Goal: Navigation & Orientation: Find specific page/section

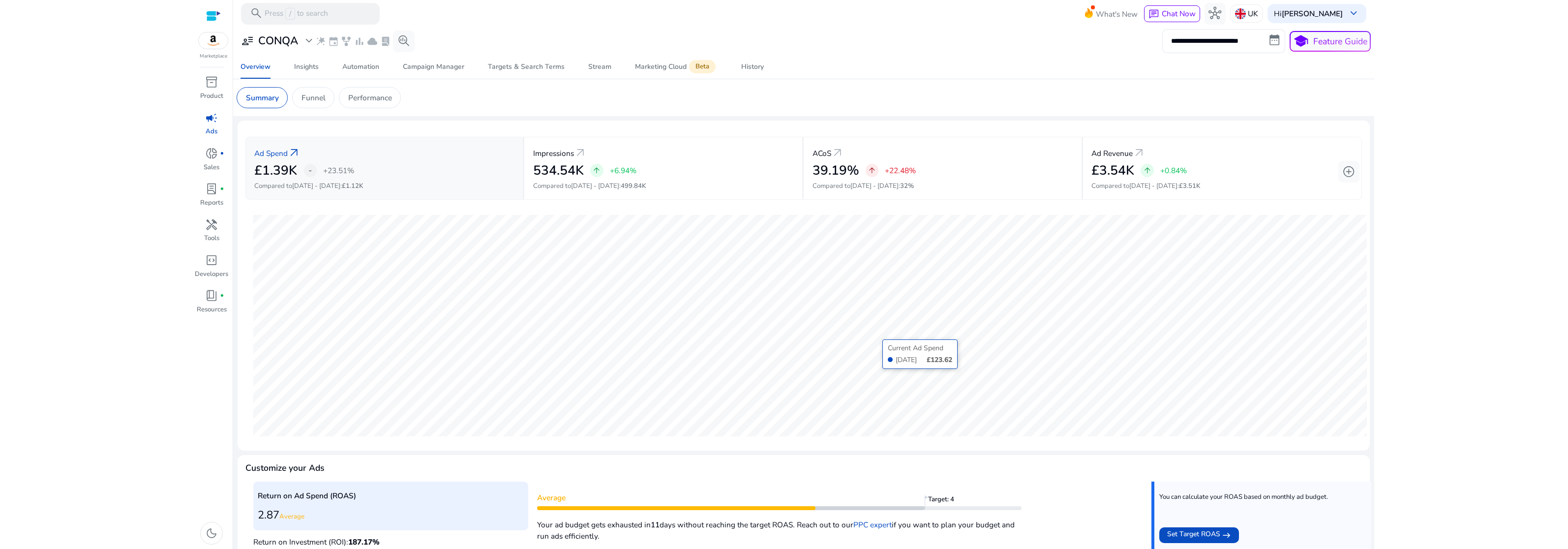
scroll to position [158, 0]
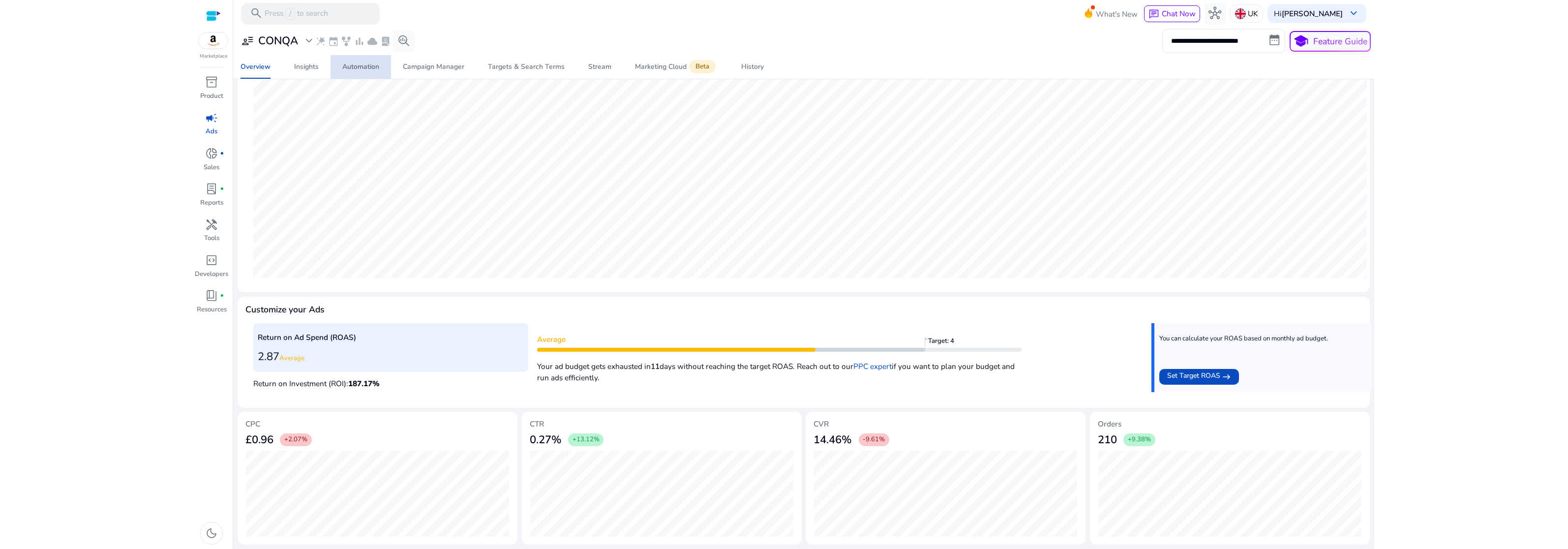
click at [362, 64] on div "Automation" at bounding box center [361, 67] width 37 height 7
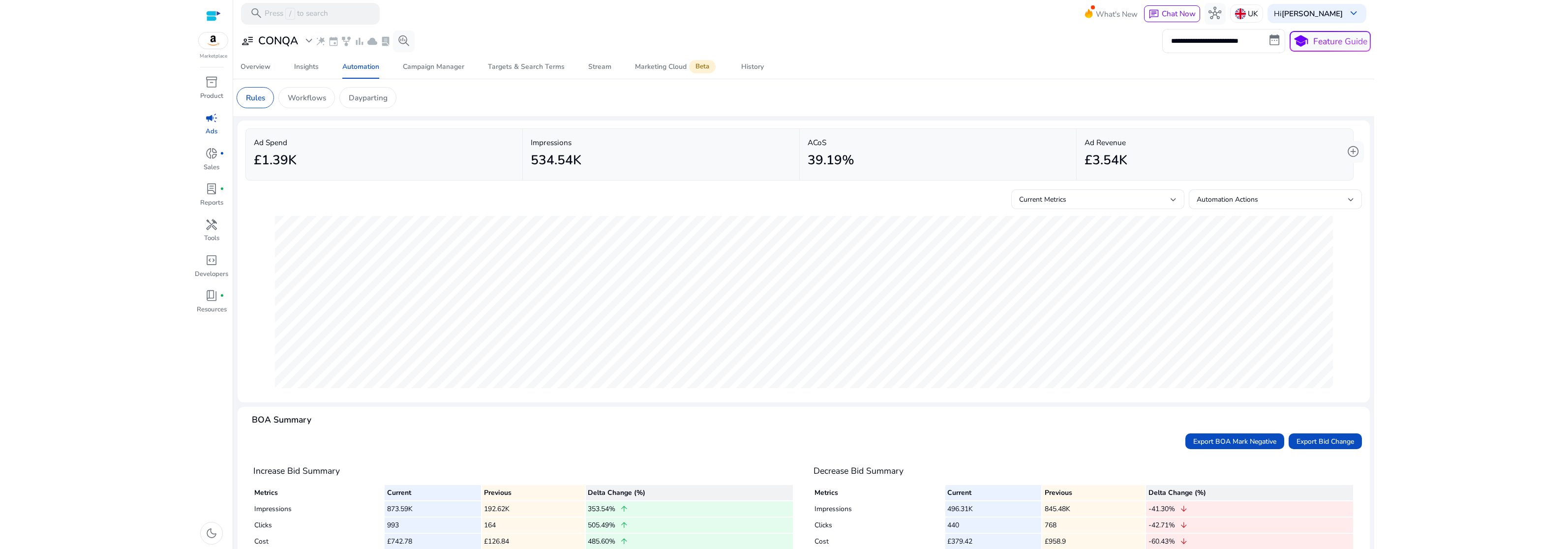
click at [324, 42] on span "wand_stars" at bounding box center [320, 41] width 11 height 11
click at [322, 42] on span "wand_stars" at bounding box center [320, 41] width 11 height 11
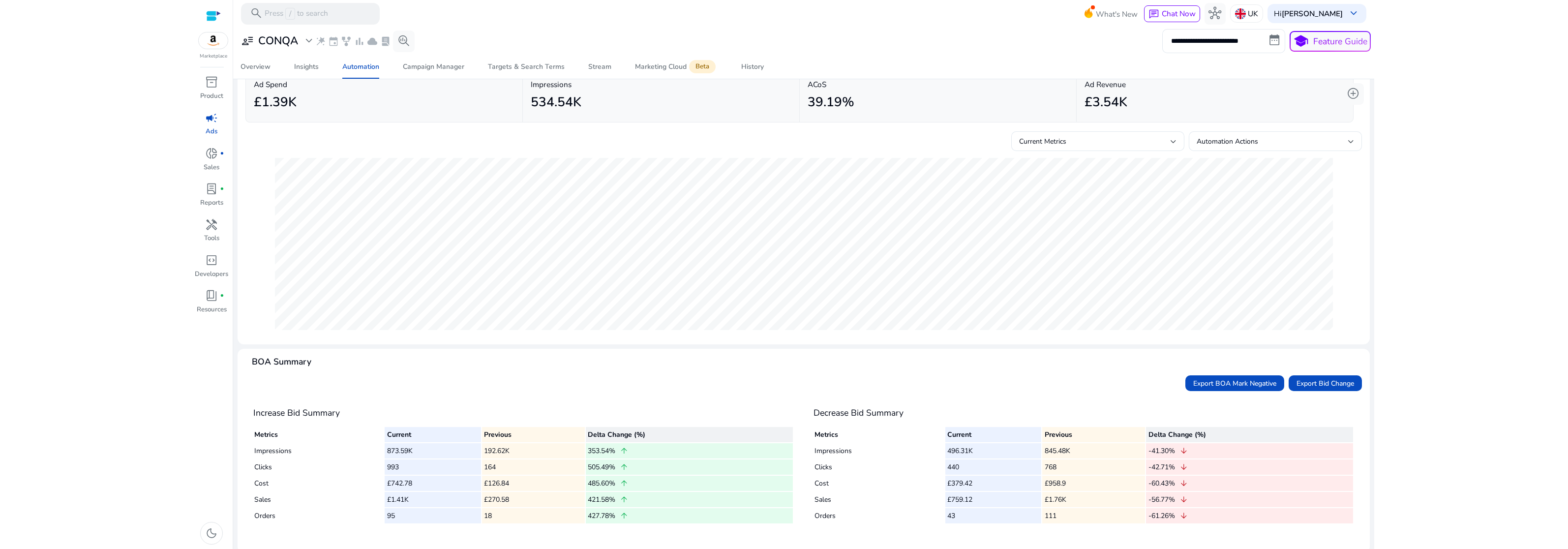
scroll to position [67, 0]
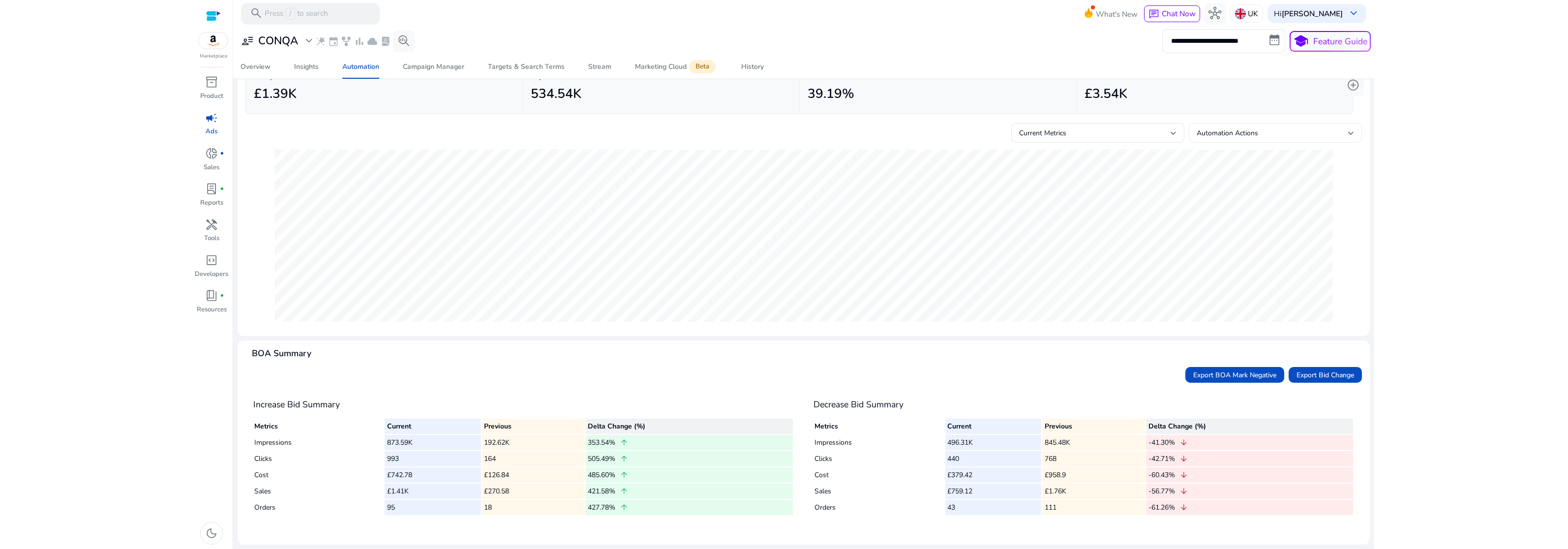
click at [1245, 135] on span "Automation Actions" at bounding box center [1227, 133] width 61 height 10
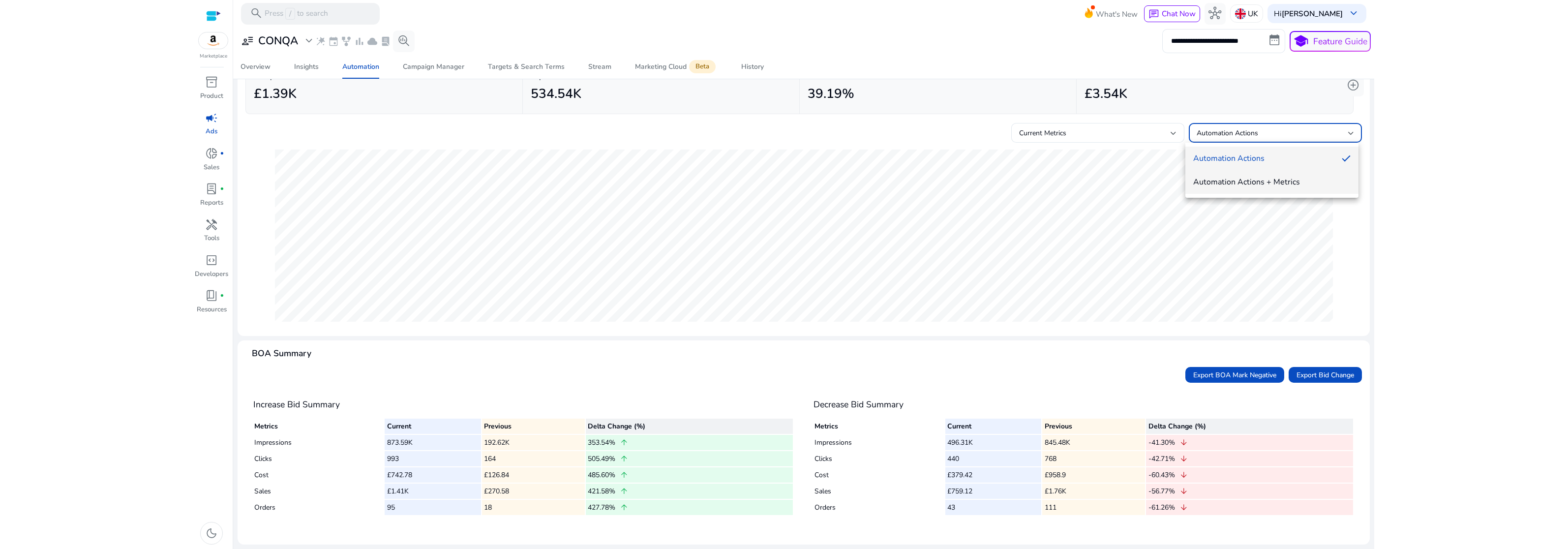
click at [1257, 178] on span "Automation Actions + Metrics" at bounding box center [1271, 182] width 158 height 11
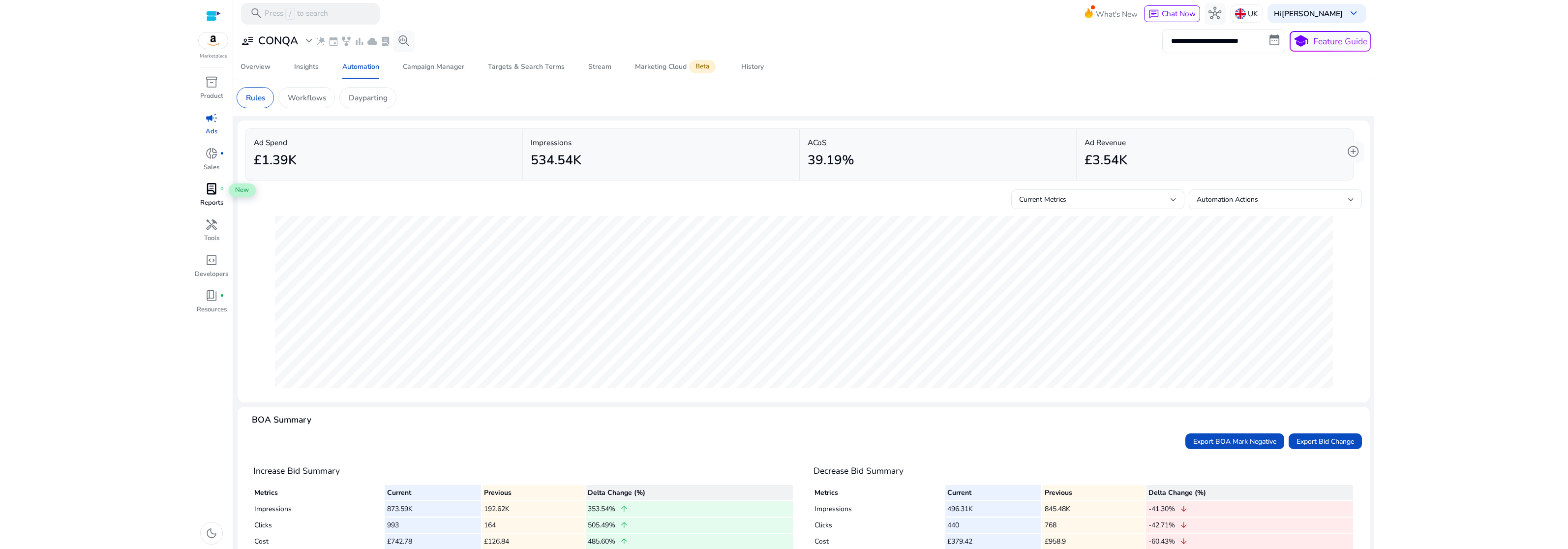
click at [214, 190] on span "lab_profile" at bounding box center [211, 189] width 13 height 13
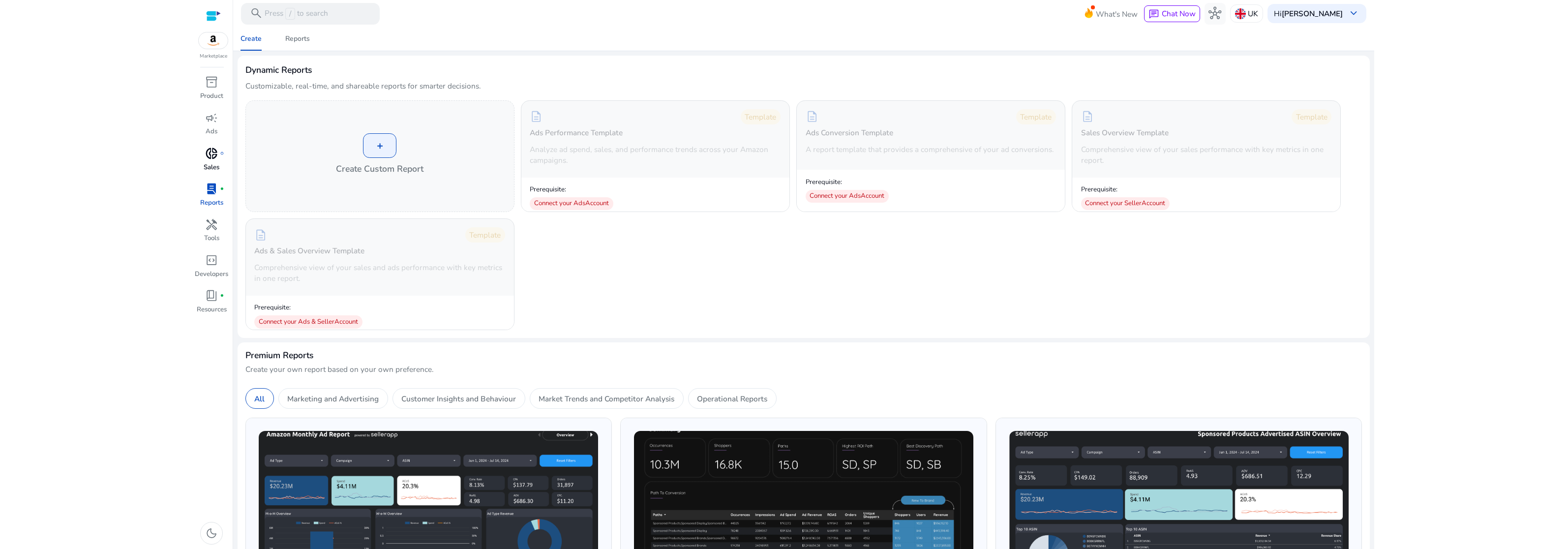
click at [210, 159] on span "donut_small" at bounding box center [211, 153] width 13 height 13
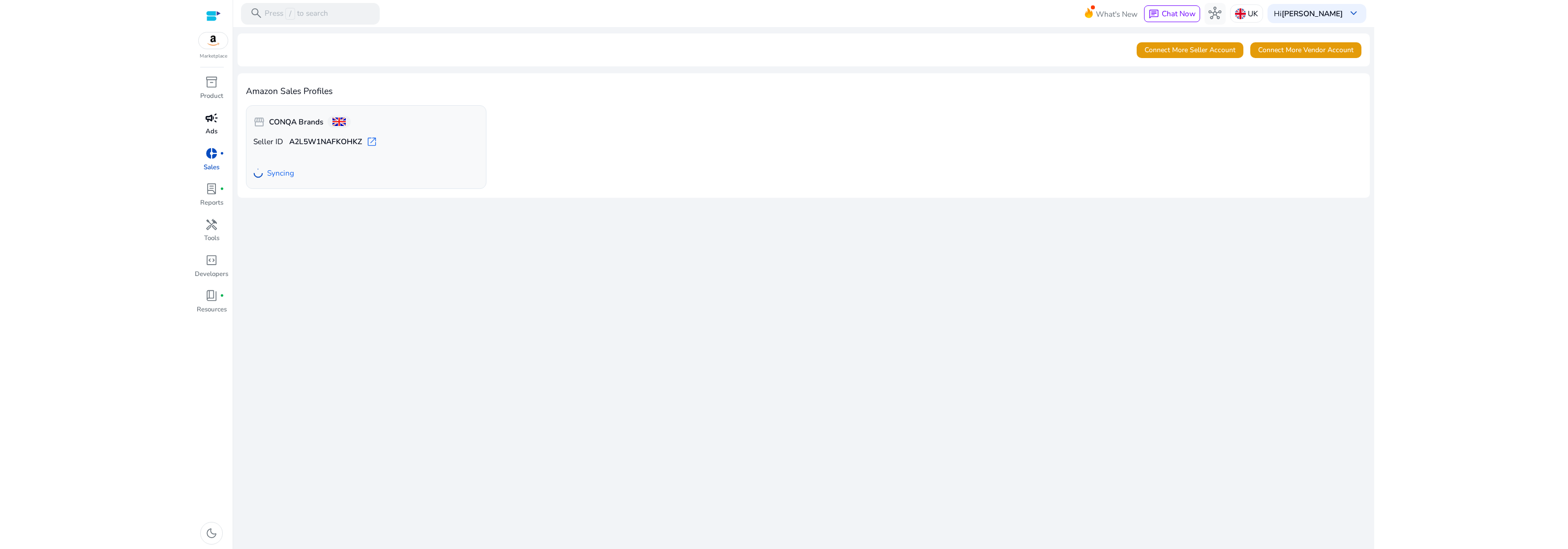
click at [213, 121] on span "campaign" at bounding box center [211, 118] width 13 height 13
click at [209, 121] on span "campaign" at bounding box center [211, 118] width 13 height 13
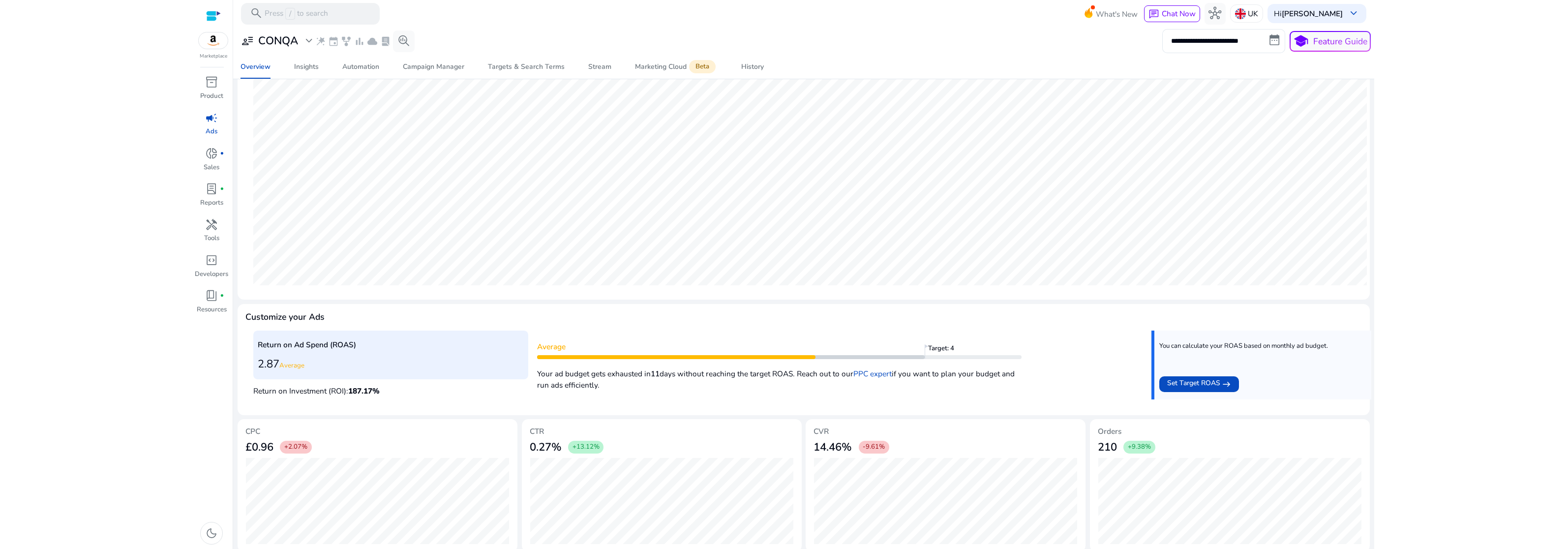
scroll to position [158, 0]
